Goal: Check status: Check status

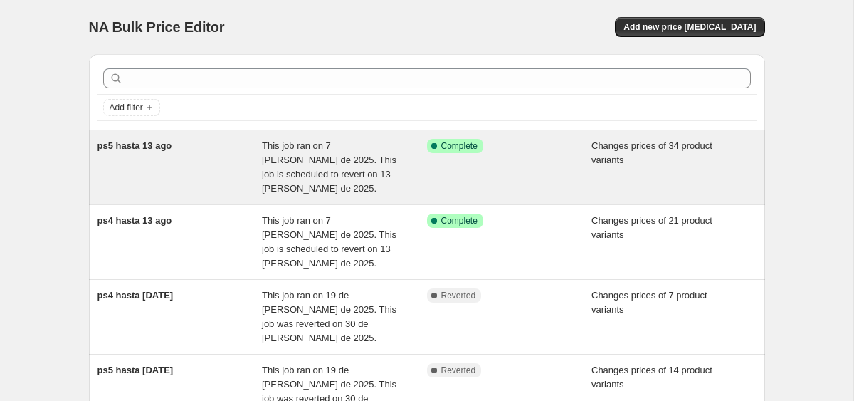
click at [198, 158] on div "ps5 hasta 13 ago" at bounding box center [180, 167] width 165 height 57
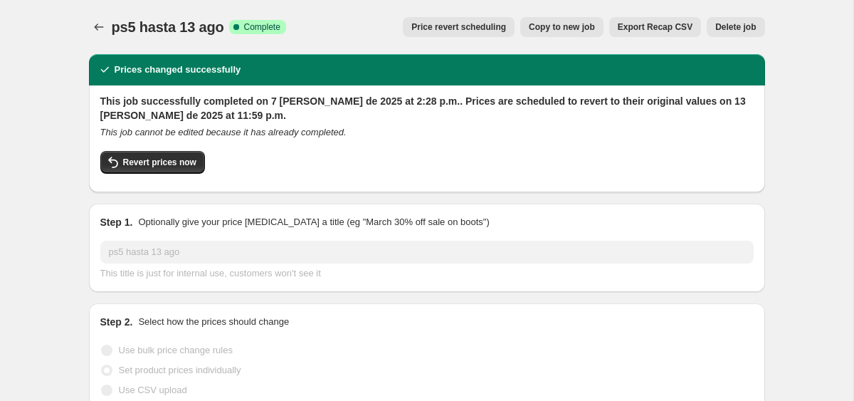
scroll to position [423, 0]
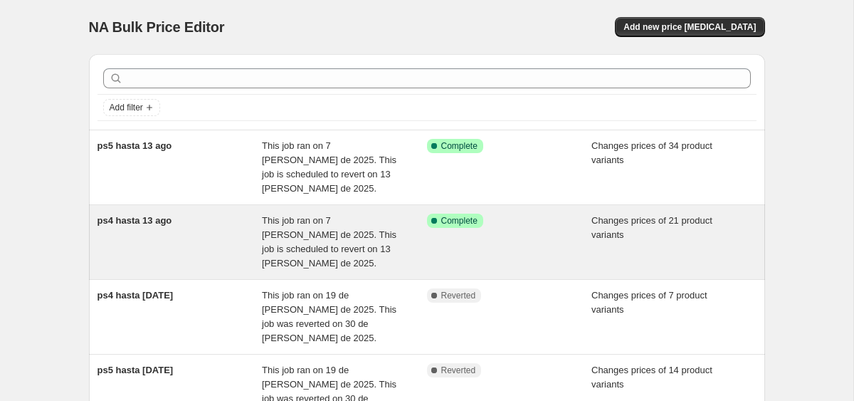
click at [205, 217] on div "ps4 hasta 13 ago" at bounding box center [180, 242] width 165 height 57
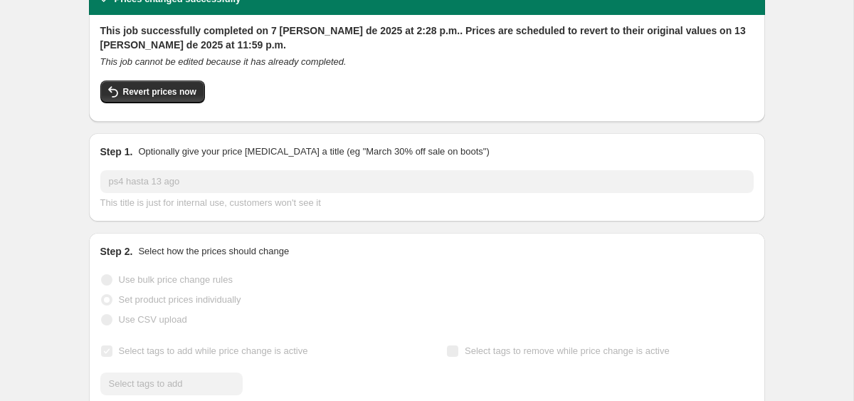
scroll to position [209, 0]
